Goal: Task Accomplishment & Management: Manage account settings

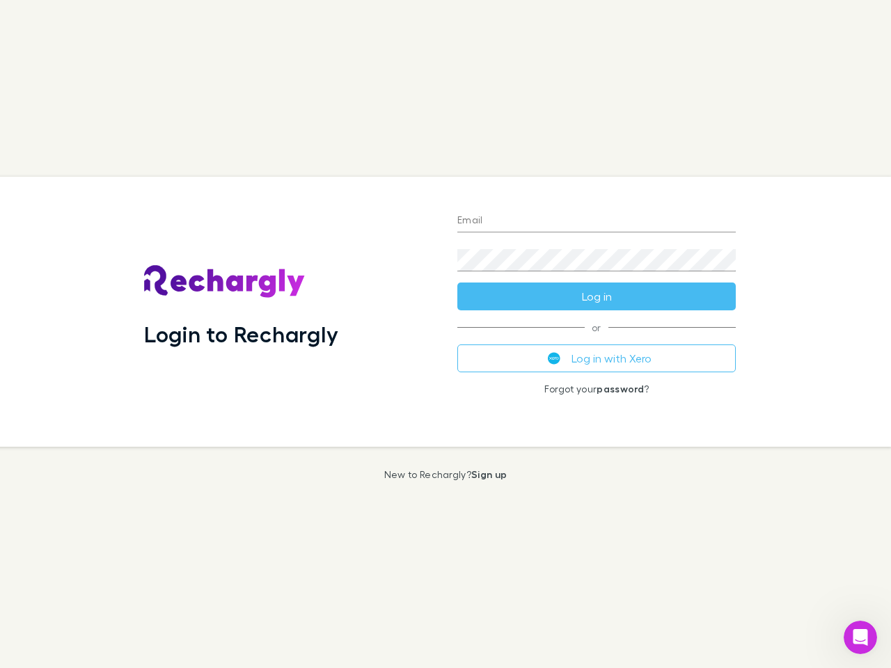
click at [446, 334] on div "Login to Rechargly" at bounding box center [289, 312] width 313 height 270
click at [597, 221] on input "Email" at bounding box center [596, 221] width 279 height 22
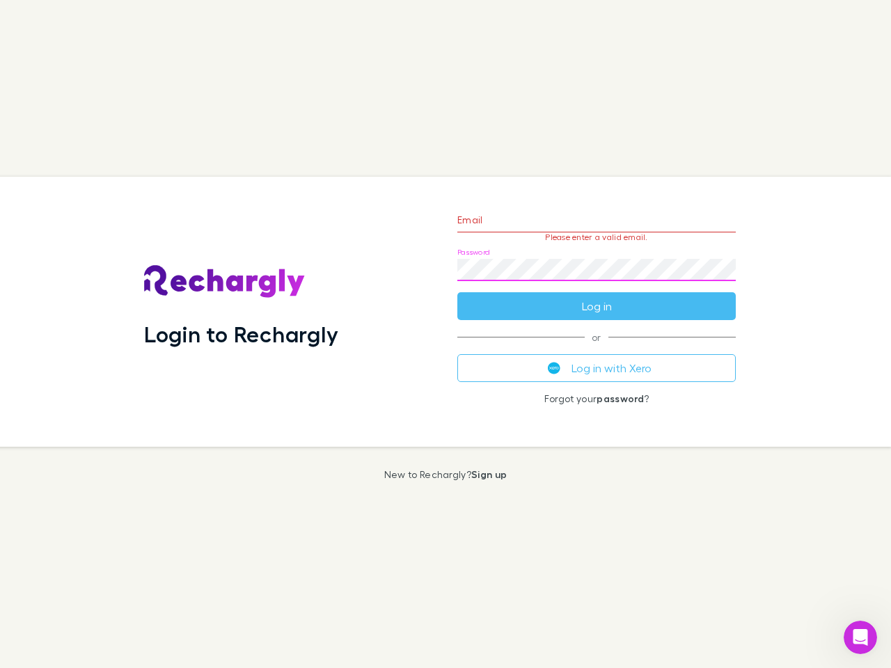
click at [597, 297] on form "Email Please enter a valid email. Password Log in" at bounding box center [596, 259] width 279 height 121
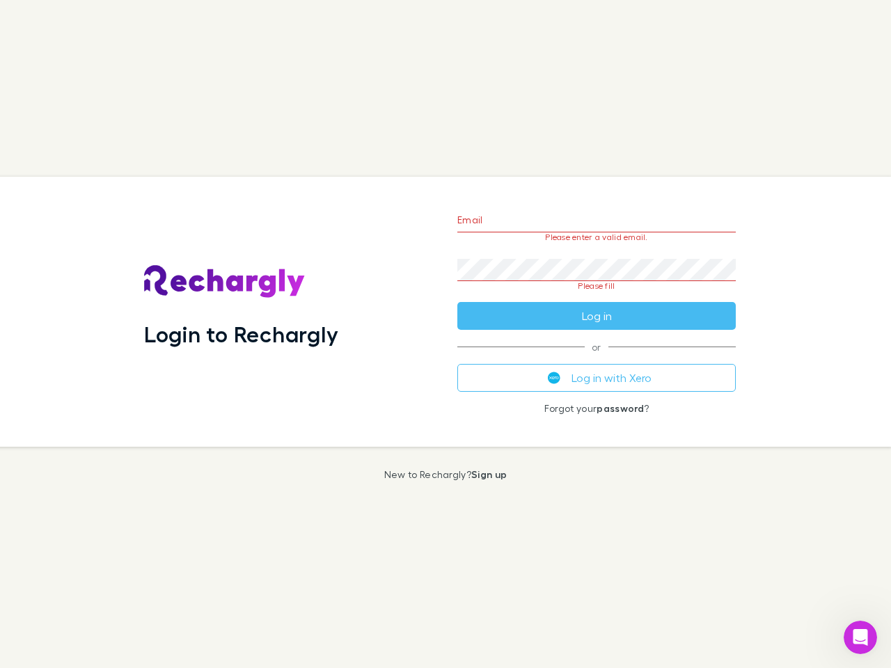
click at [597, 359] on div "Email Please enter a valid email. Password Please fill Log in or Log in with Xe…" at bounding box center [596, 312] width 301 height 270
